Goal: Task Accomplishment & Management: Complete application form

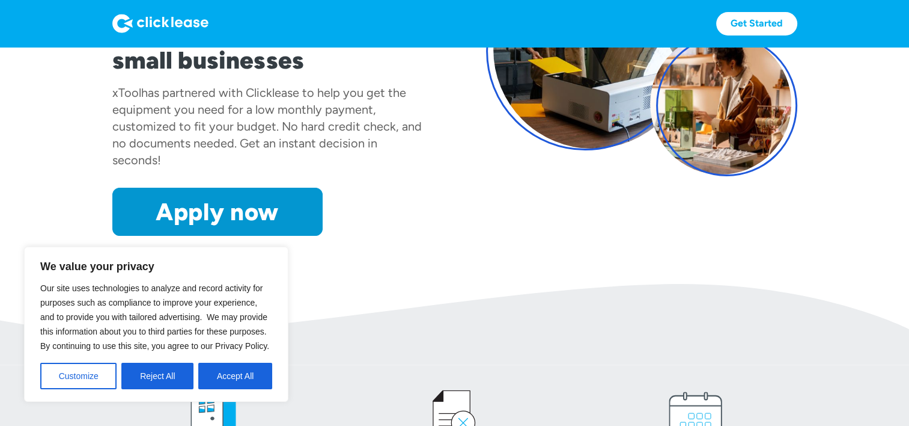
click at [391, 282] on section "Fast & easy! Equipment leasing for small businesses xTool has partnered with Cl…" at bounding box center [454, 75] width 909 height 417
click at [272, 185] on div "Fast & easy! Equipment leasing for small businesses xTool has partnered with Cl…" at bounding box center [267, 63] width 311 height 345
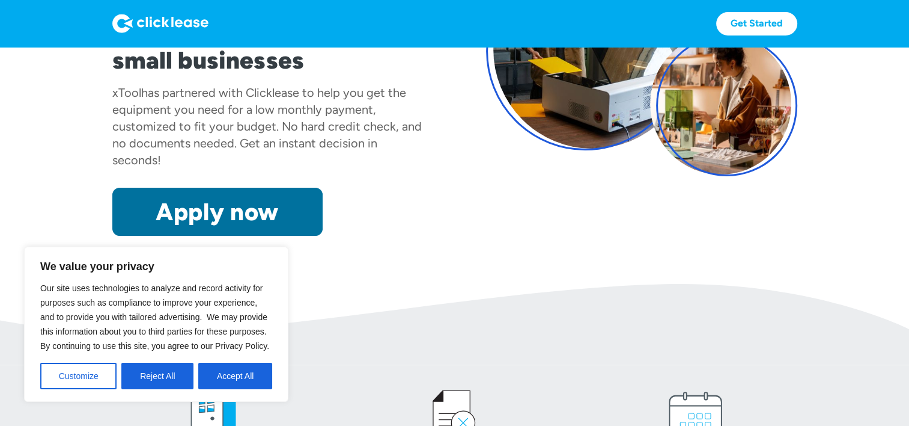
click at [267, 204] on link "Apply now" at bounding box center [217, 212] width 210 height 48
